Goal: Transaction & Acquisition: Book appointment/travel/reservation

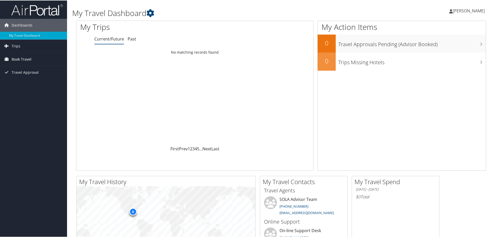
click at [46, 61] on link "Book Travel" at bounding box center [33, 58] width 67 height 13
click at [37, 79] on link "Book/Manage Online Trips" at bounding box center [33, 77] width 67 height 8
